Goal: Navigation & Orientation: Find specific page/section

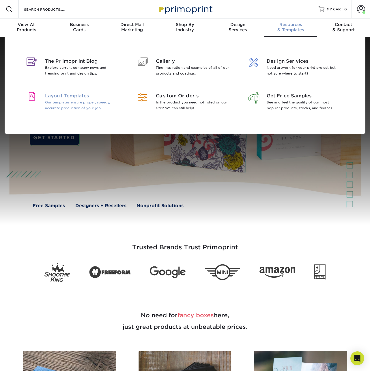
click at [58, 97] on span "Layout Templates" at bounding box center [82, 95] width 75 height 7
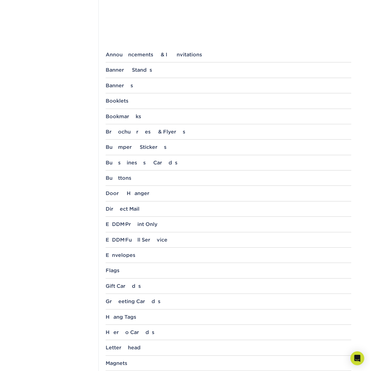
scroll to position [214, 0]
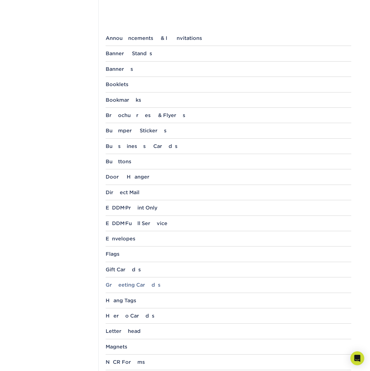
click at [118, 284] on div "Greeting Cards" at bounding box center [229, 285] width 246 height 6
click at [127, 309] on p "10" x 7" 8.5" x 5.5" 6" x 9" 11" x 4.25" 12" x 6"" at bounding box center [230, 312] width 241 height 29
click at [127, 306] on link "8.5" x 5.5"" at bounding box center [120, 306] width 21 height 5
